Goal: Task Accomplishment & Management: Manage account settings

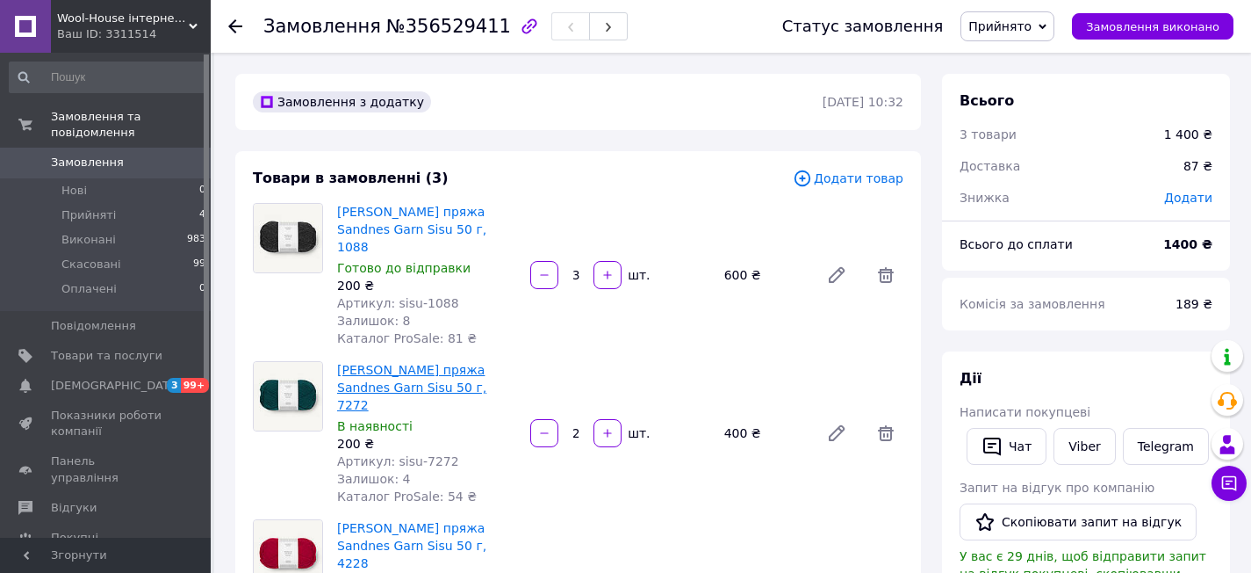
scroll to position [103, 0]
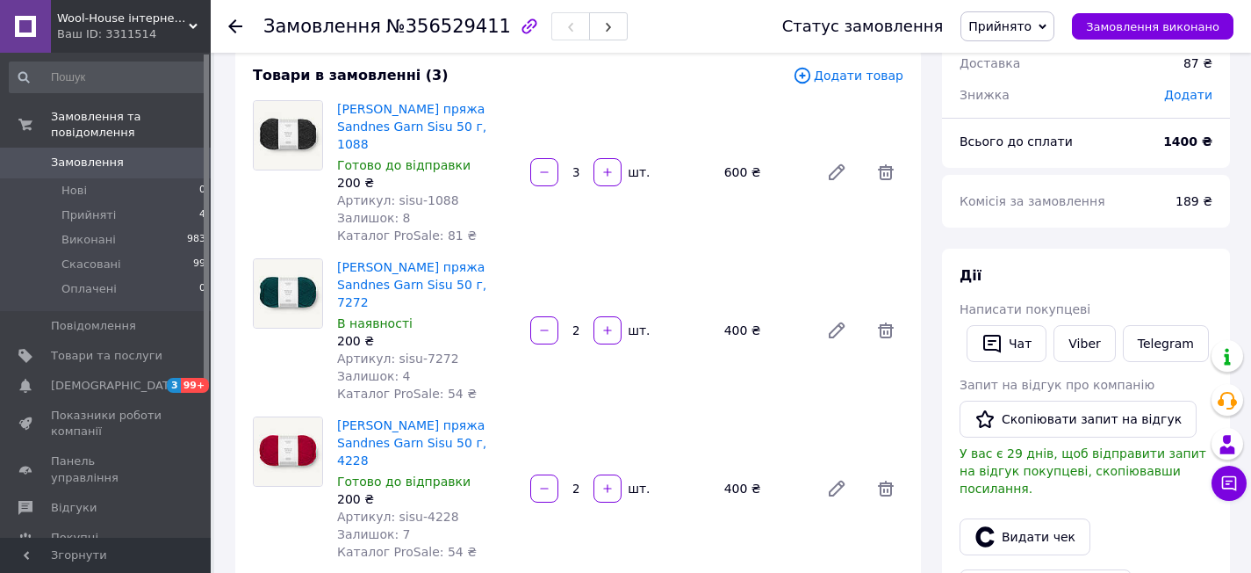
click at [247, 23] on div at bounding box center [245, 26] width 35 height 53
click at [238, 21] on icon at bounding box center [235, 26] width 14 height 14
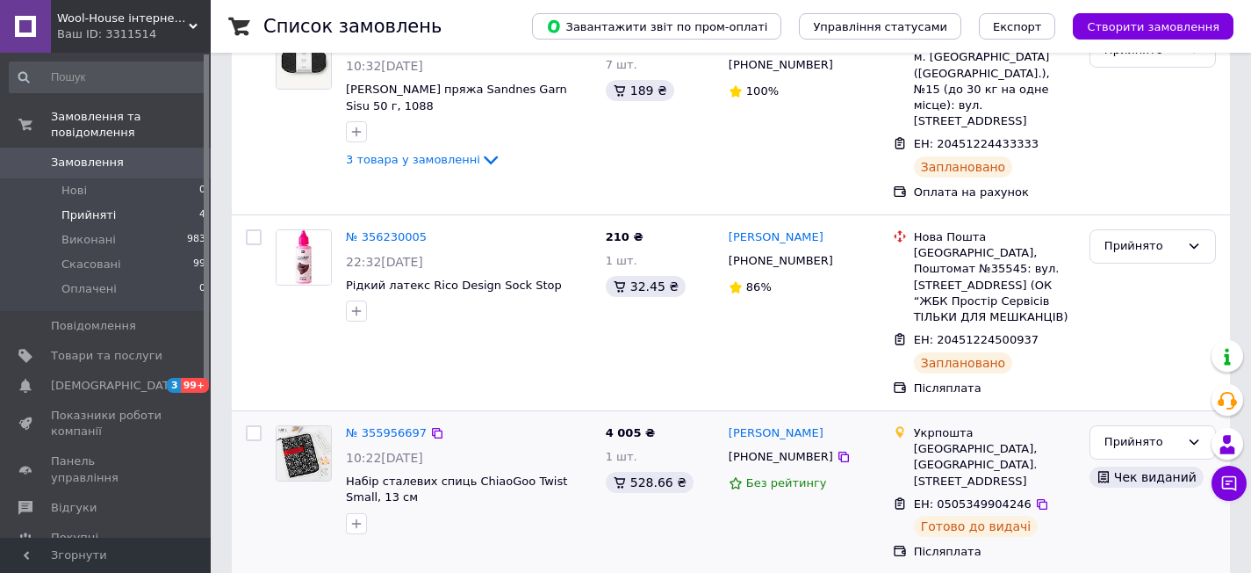
scroll to position [244, 0]
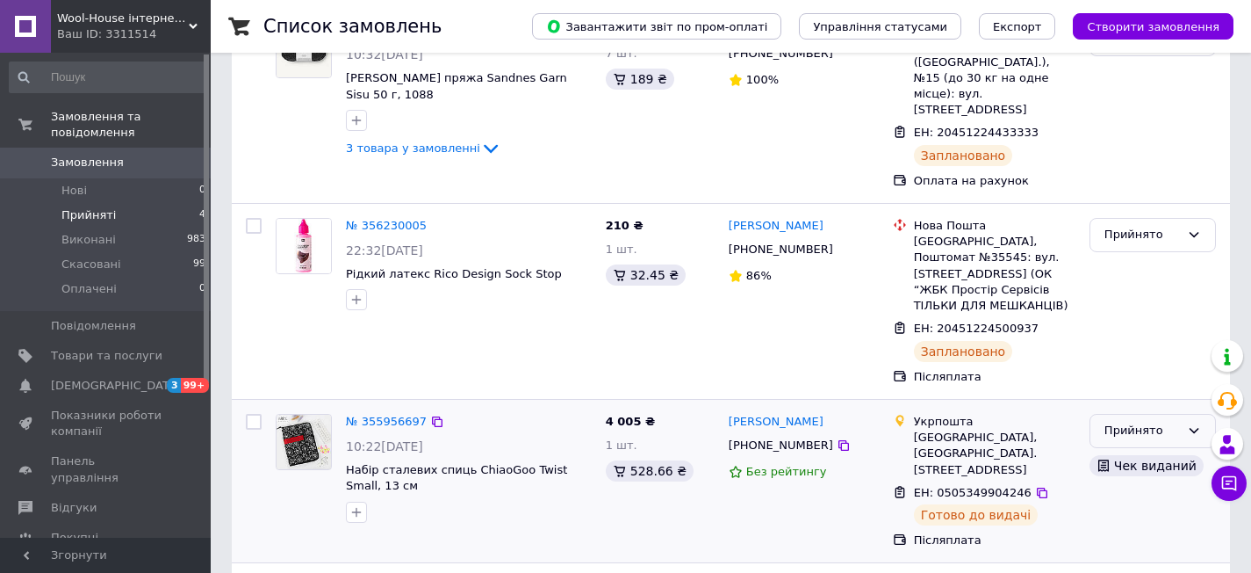
click at [1135, 422] on div "Прийнято" at bounding box center [1143, 431] width 76 height 18
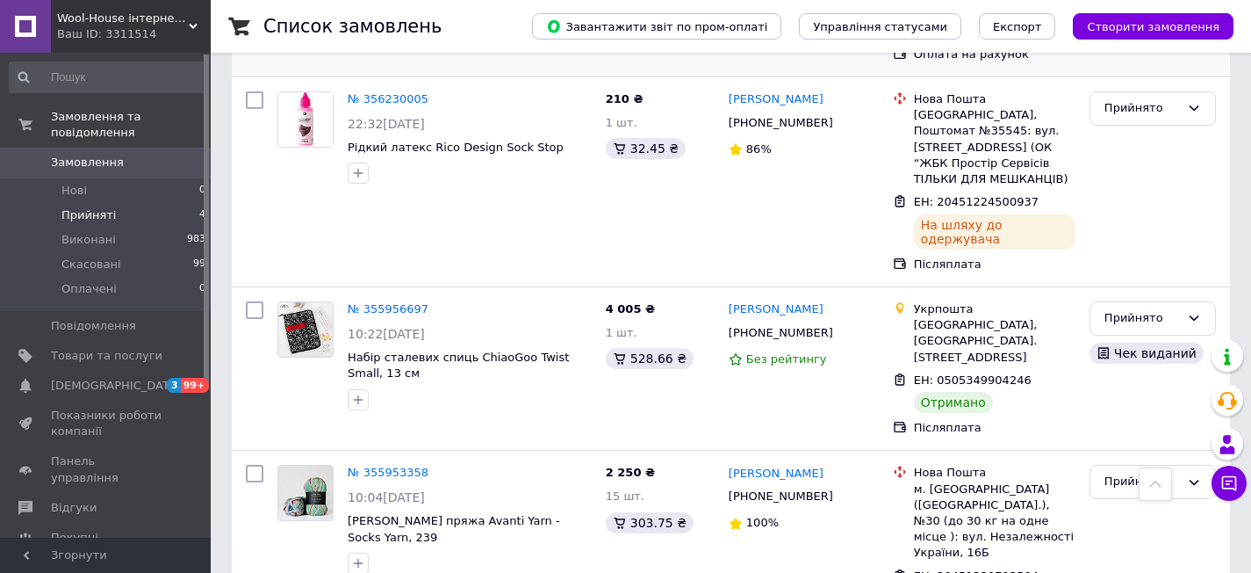
scroll to position [382, 0]
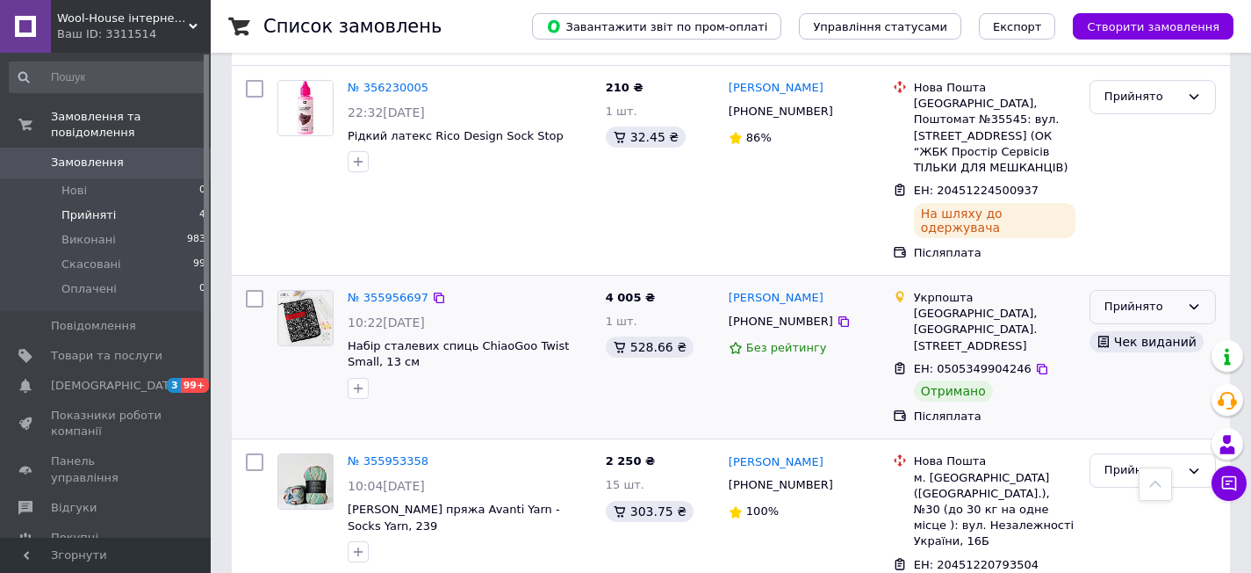
click at [1142, 298] on div "Прийнято" at bounding box center [1143, 307] width 76 height 18
click at [1116, 328] on li "Виконано" at bounding box center [1153, 344] width 125 height 32
